Goal: Task Accomplishment & Management: Manage account settings

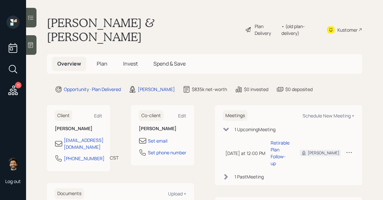
click at [128, 60] on span "Invest" at bounding box center [130, 63] width 15 height 7
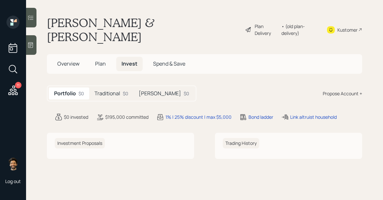
click at [120, 87] on div "Traditional $0" at bounding box center [111, 93] width 44 height 12
